Goal: Task Accomplishment & Management: Use online tool/utility

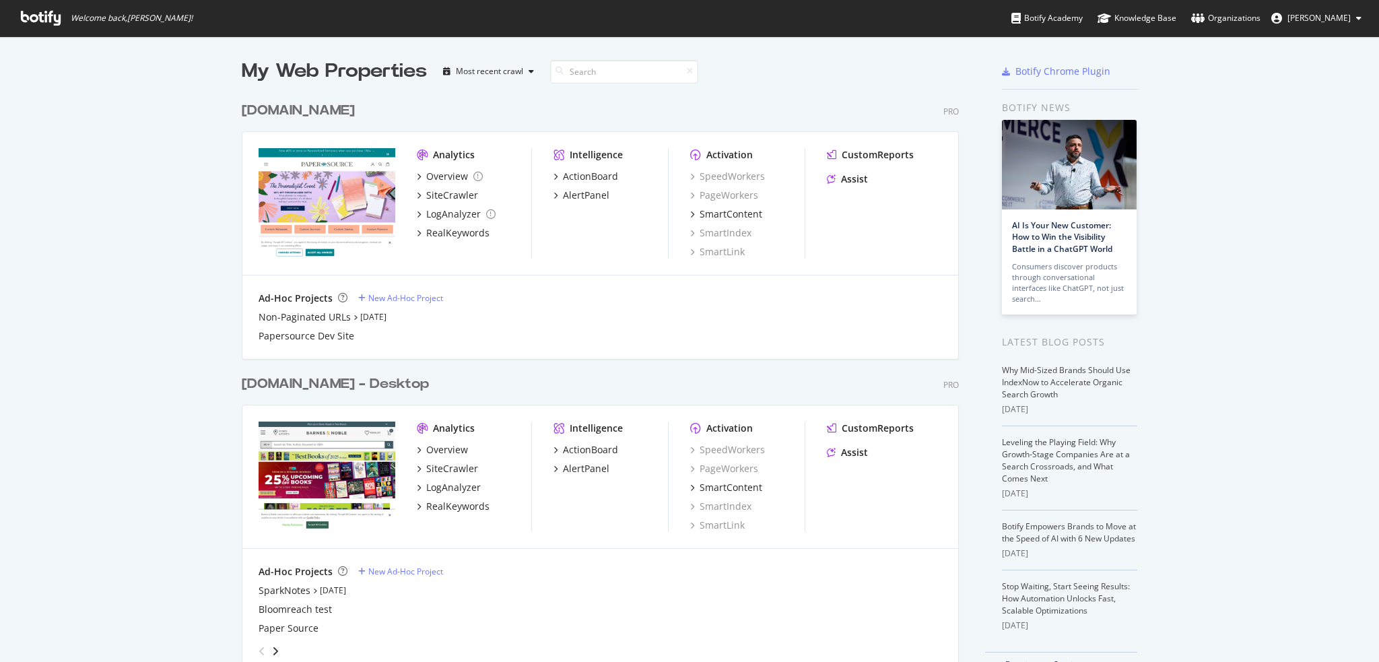
scroll to position [652, 1359]
click at [589, 452] on div "ActionBoard" at bounding box center [590, 449] width 55 height 13
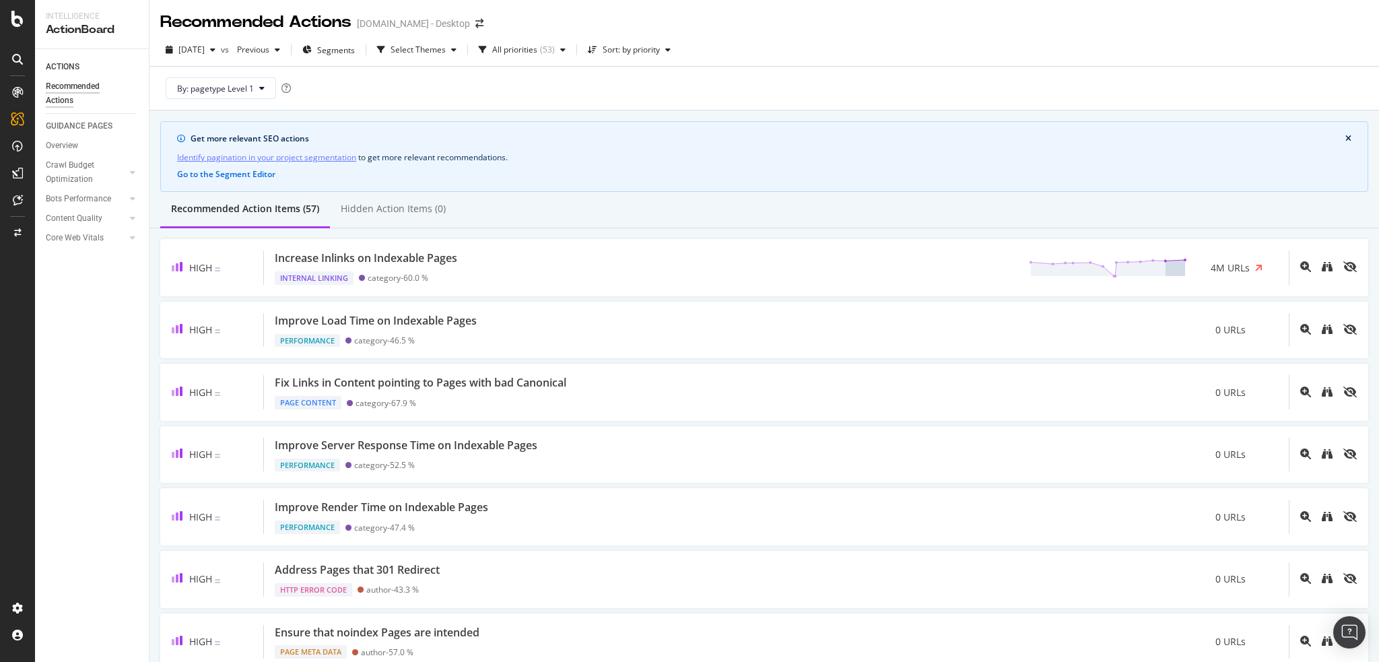
click at [96, 287] on div "ACTIONS Recommended Actions GUIDANCE PAGES Overview Crawl Budget Optimization L…" at bounding box center [92, 355] width 114 height 613
